Goal: Navigation & Orientation: Find specific page/section

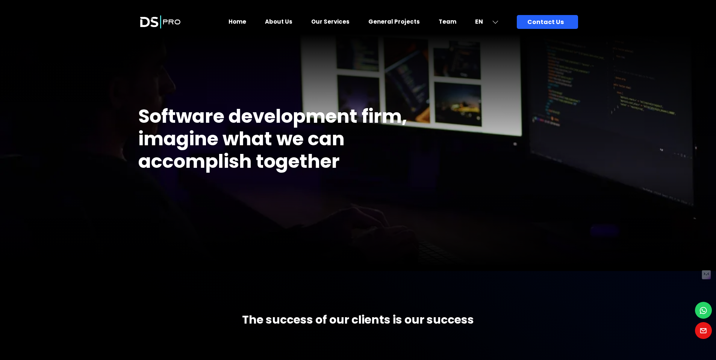
click at [454, 21] on link "Team" at bounding box center [448, 22] width 18 height 8
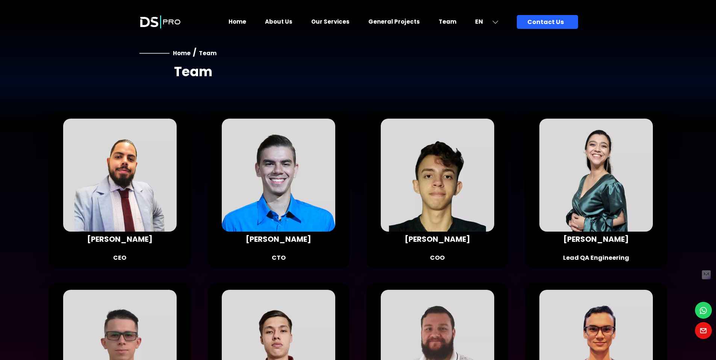
click at [246, 20] on link "Home" at bounding box center [237, 22] width 18 height 8
